Goal: Task Accomplishment & Management: Manage account settings

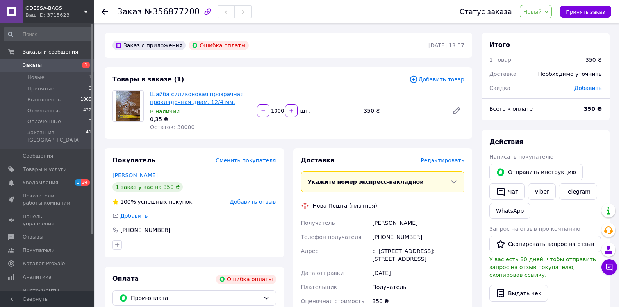
click at [177, 96] on link "Шайба силиконовая прозрачная прокладочная диам. 12/4 мм." at bounding box center [197, 98] width 94 height 14
click at [586, 13] on span "Принять заказ" at bounding box center [585, 12] width 39 height 6
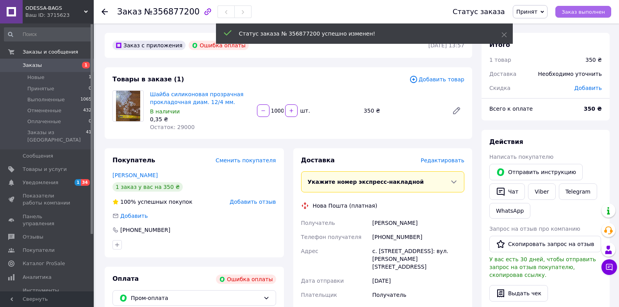
click at [590, 13] on span "Заказ выполнен" at bounding box center [583, 12] width 43 height 6
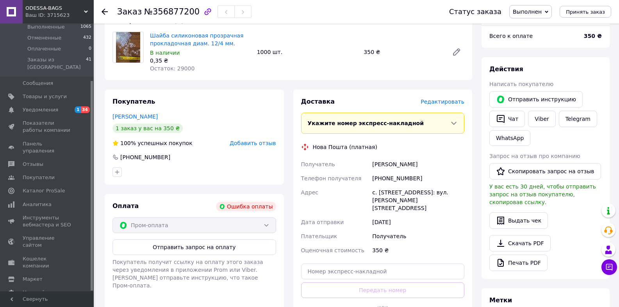
scroll to position [117, 0]
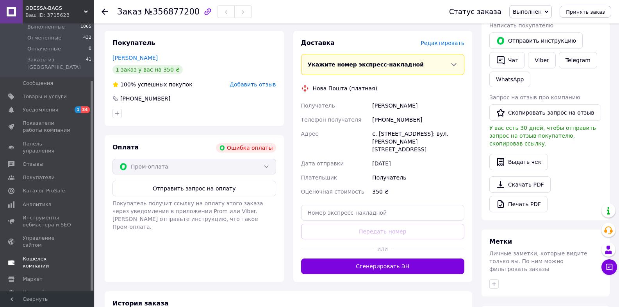
click at [37, 255] on span "Кошелек компании" at bounding box center [48, 262] width 50 height 14
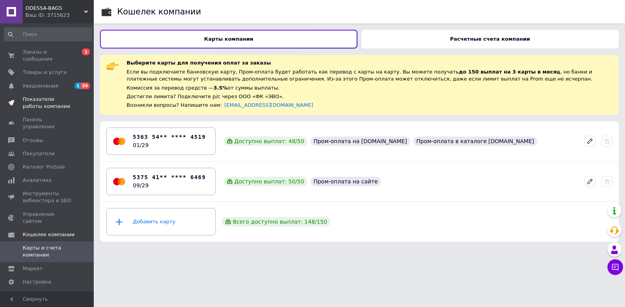
click at [30, 96] on span "Показатели работы компании" at bounding box center [48, 103] width 50 height 14
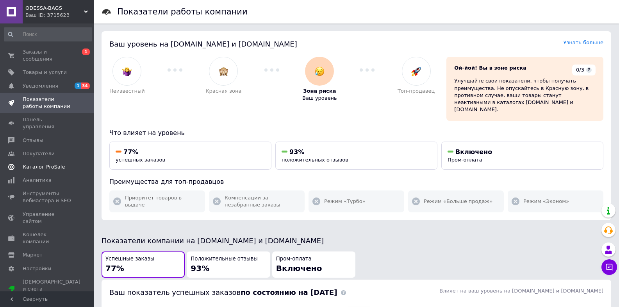
click at [33, 163] on span "Каталог ProSale" at bounding box center [44, 166] width 42 height 7
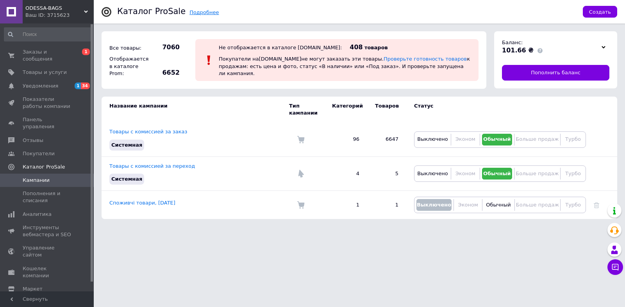
click at [197, 14] on link "Подробнее" at bounding box center [204, 12] width 29 height 6
